Goal: Task Accomplishment & Management: Manage account settings

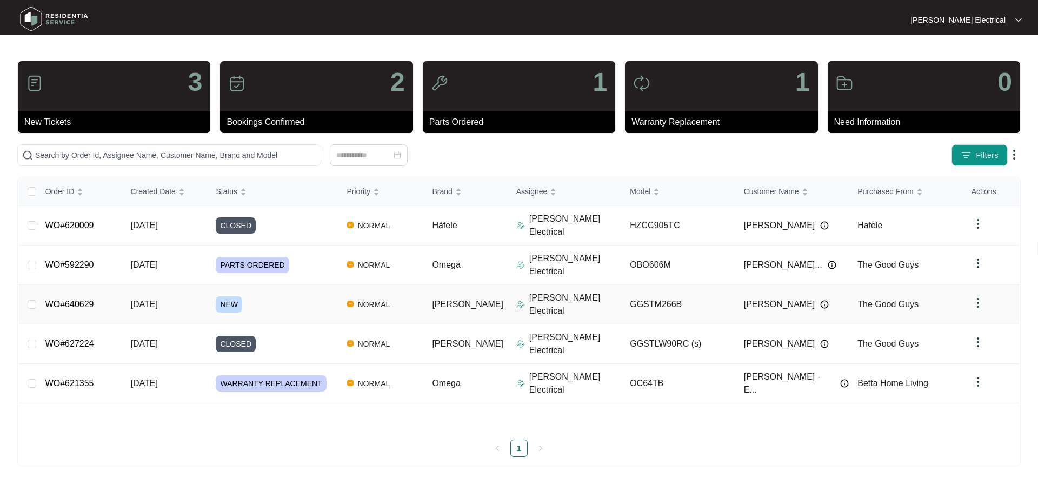
click at [424, 285] on td "NORMAL" at bounding box center [381, 304] width 85 height 39
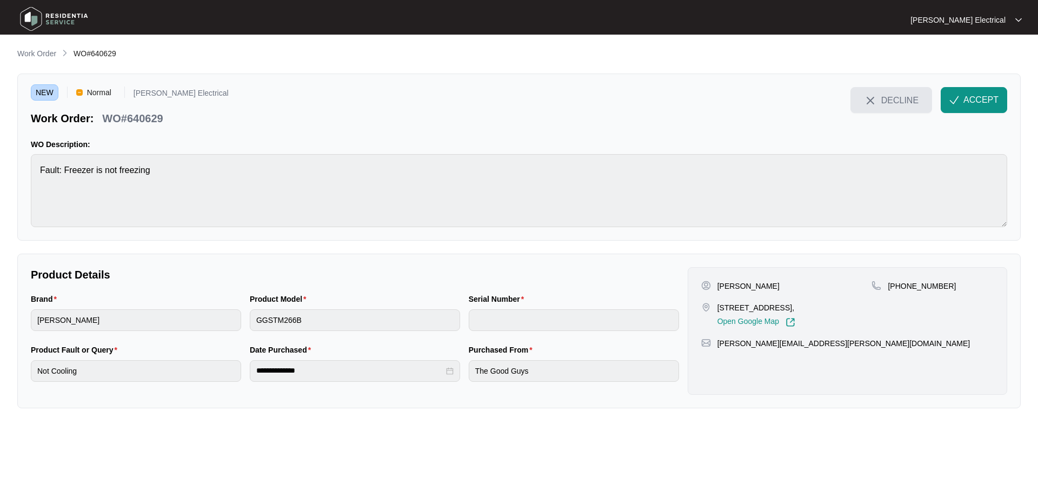
click at [906, 100] on span "DECLINE" at bounding box center [900, 100] width 37 height 12
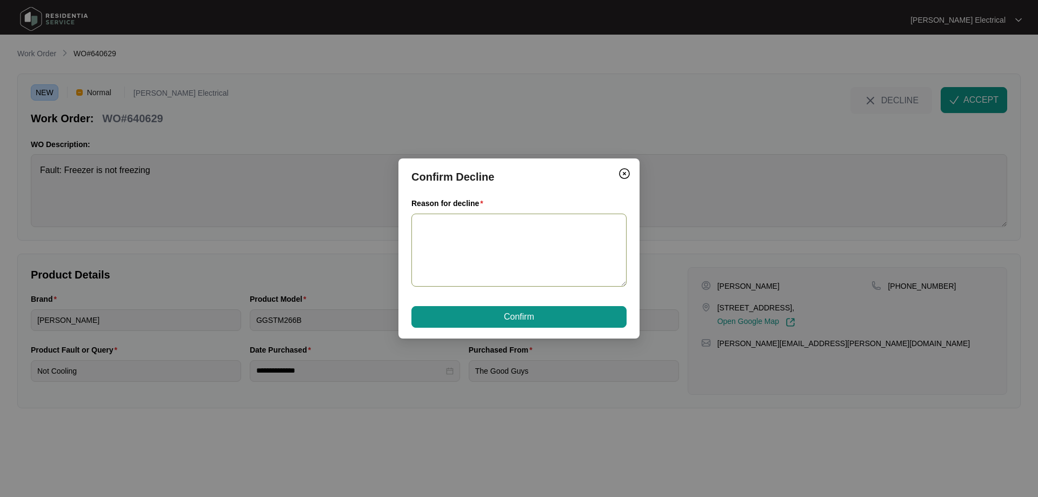
click at [536, 234] on textarea "Reason for decline" at bounding box center [519, 250] width 215 height 73
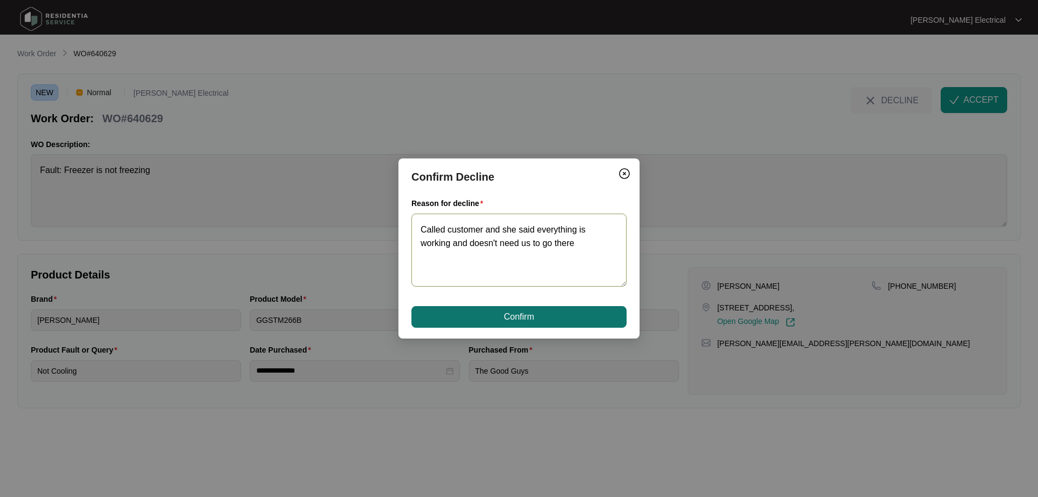
type textarea "Called customer and she said everything is working and doesn't need us to go th…"
click at [526, 309] on button "Confirm" at bounding box center [519, 317] width 215 height 22
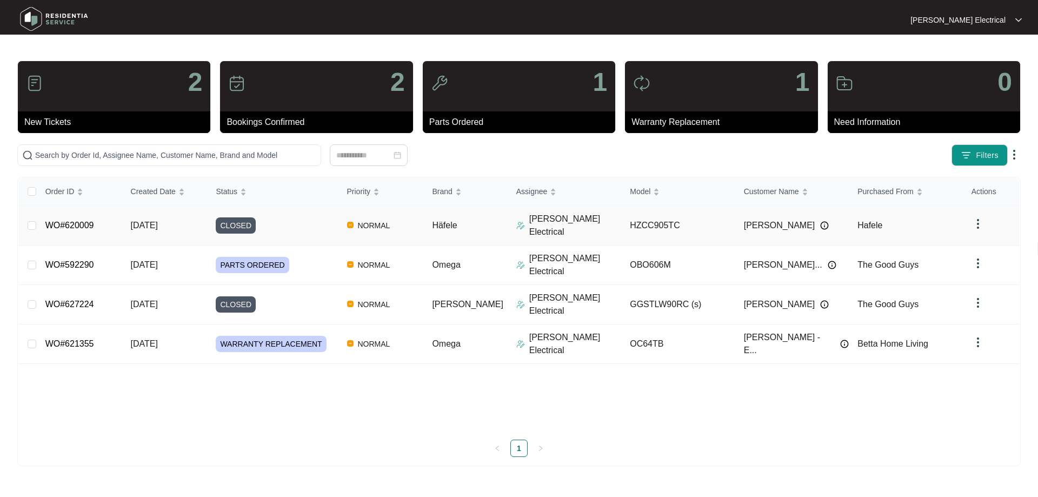
click at [539, 224] on p "[PERSON_NAME] Electrical" at bounding box center [575, 226] width 92 height 26
click at [131, 221] on td "[DATE]" at bounding box center [164, 225] width 85 height 39
click at [75, 300] on link "WO#627224" at bounding box center [69, 304] width 49 height 9
